Goal: Ask a question

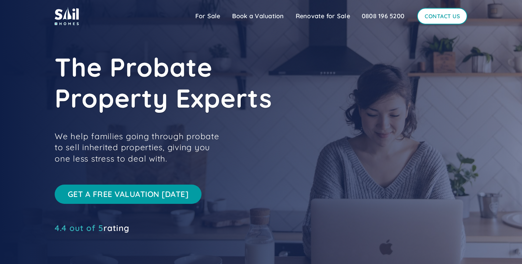
click at [435, 17] on link "Contact Us" at bounding box center [442, 16] width 50 height 17
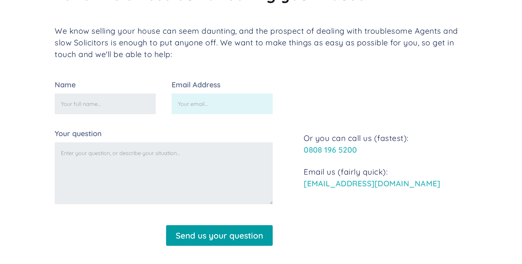
scroll to position [141, 0]
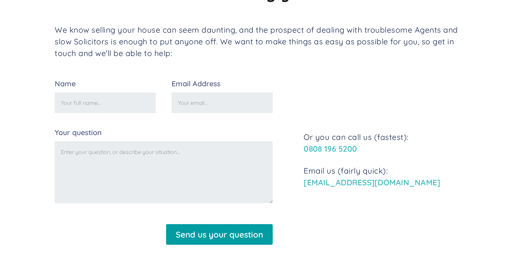
click at [204, 105] on input "Email Address" at bounding box center [222, 103] width 101 height 21
type input "[EMAIL_ADDRESS][DOMAIN_NAME]"
type input "[PERSON_NAME]"
click at [95, 156] on textarea "Your question" at bounding box center [164, 172] width 218 height 62
paste textarea "home redcliffe"
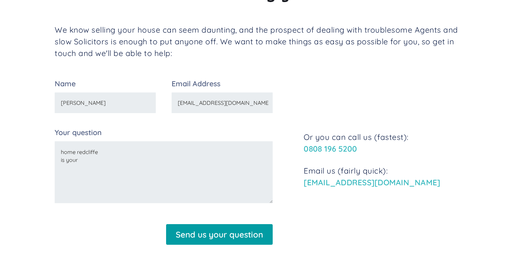
click at [35, 166] on div "Contact Us for Probate Property Services Take the stress out of selling your ho…" at bounding box center [261, 76] width 522 height 434
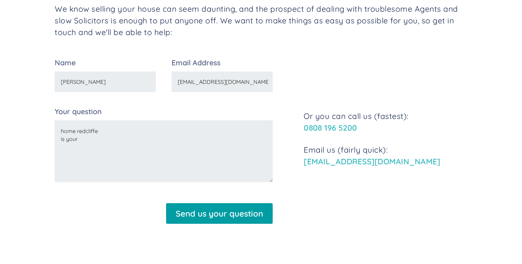
scroll to position [163, 0]
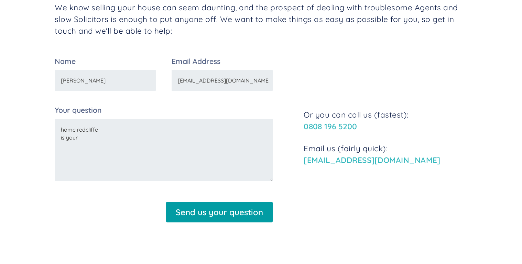
click at [84, 141] on textarea "home redcliffe is your" at bounding box center [164, 150] width 218 height 62
click at [77, 150] on textarea "home redcliffe is your property at lancing" at bounding box center [164, 150] width 218 height 62
click at [163, 140] on textarea "home redcliffe is your property at lancing ie [GEOGRAPHIC_DATA] close. still fo…" at bounding box center [164, 150] width 218 height 62
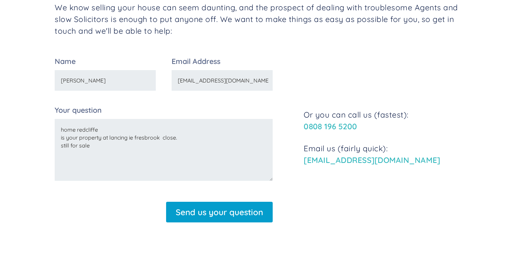
type textarea "home redcliffe is your property at lancing ie fresbrook close. still for sale"
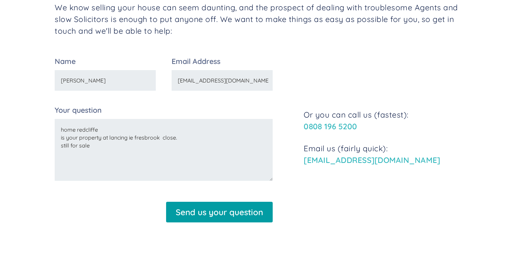
click at [187, 215] on input "Send us your question" at bounding box center [219, 212] width 107 height 21
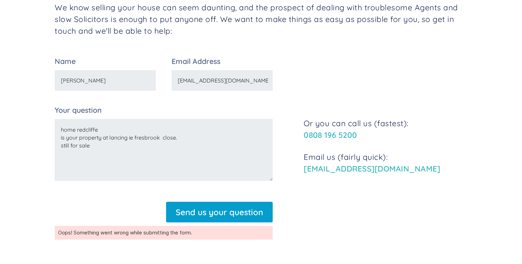
click at [229, 214] on input "Send us your question" at bounding box center [219, 212] width 107 height 21
type input "Send us your question"
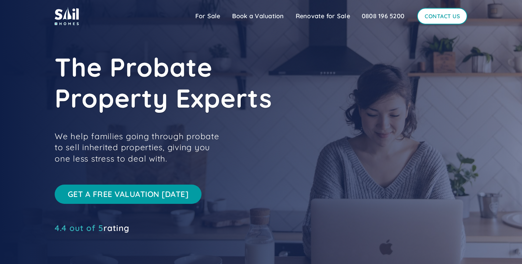
click at [431, 15] on link "Contact Us" at bounding box center [442, 16] width 50 height 17
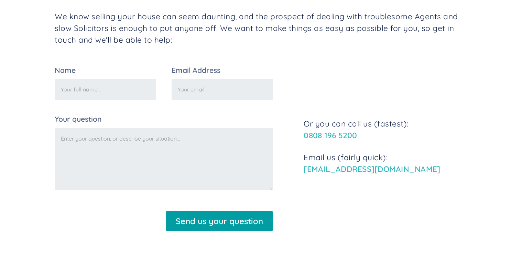
scroll to position [165, 0]
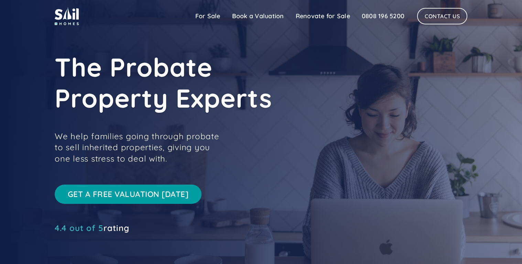
scroll to position [5, 0]
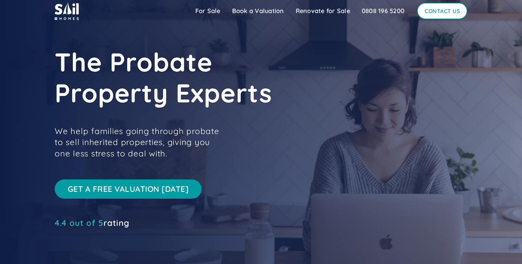
click at [432, 12] on link "Contact Us" at bounding box center [442, 11] width 50 height 17
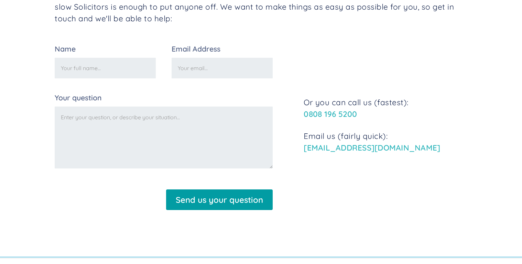
scroll to position [179, 0]
